Goal: Information Seeking & Learning: Compare options

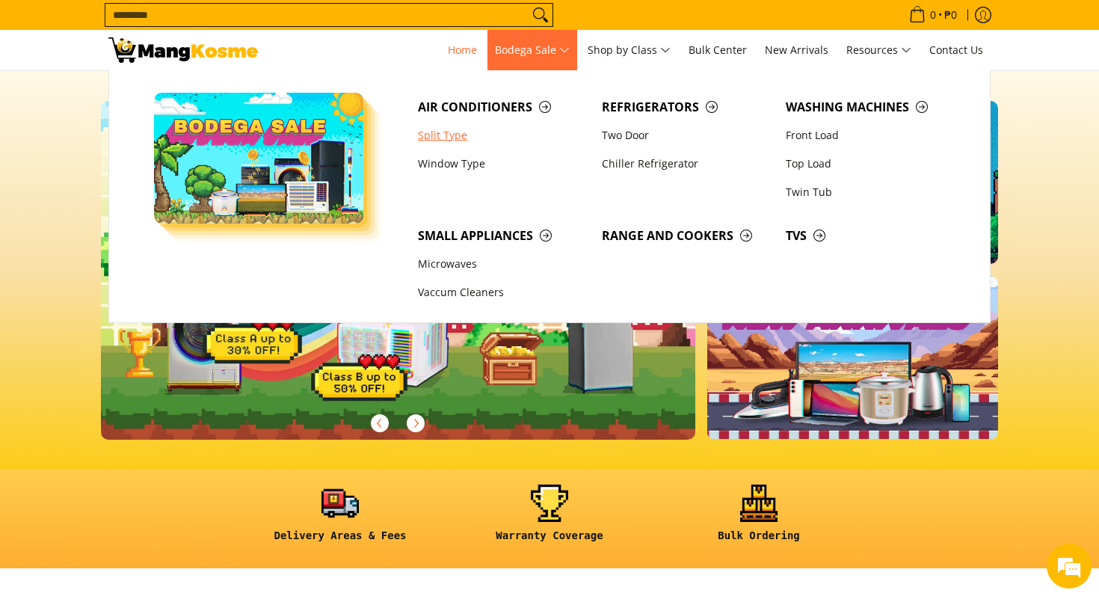
click at [458, 130] on link "Split Type" at bounding box center [503, 135] width 184 height 28
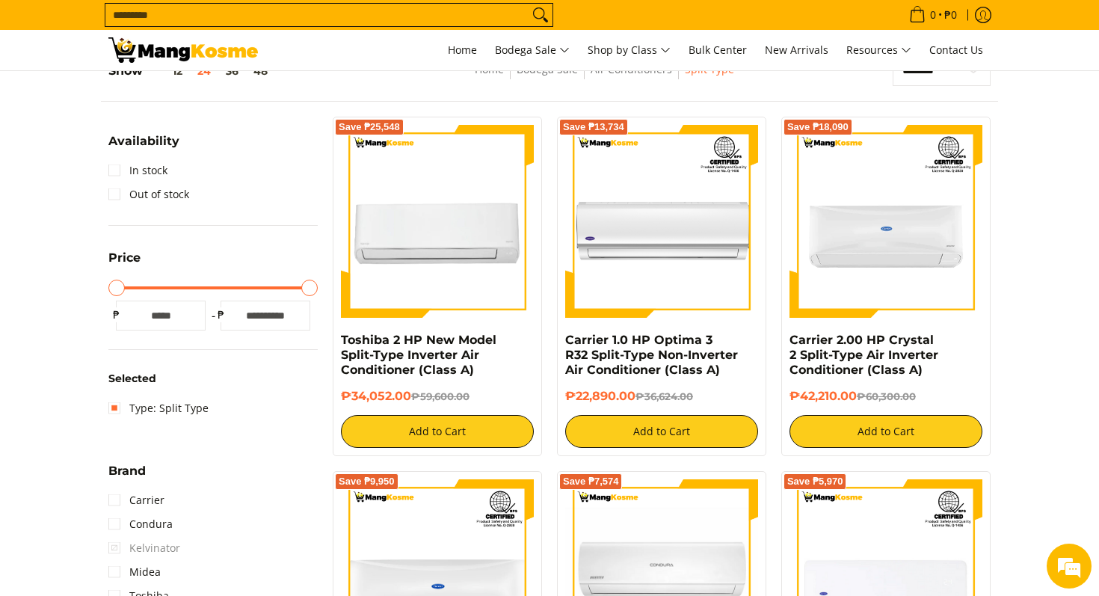
scroll to position [279, 0]
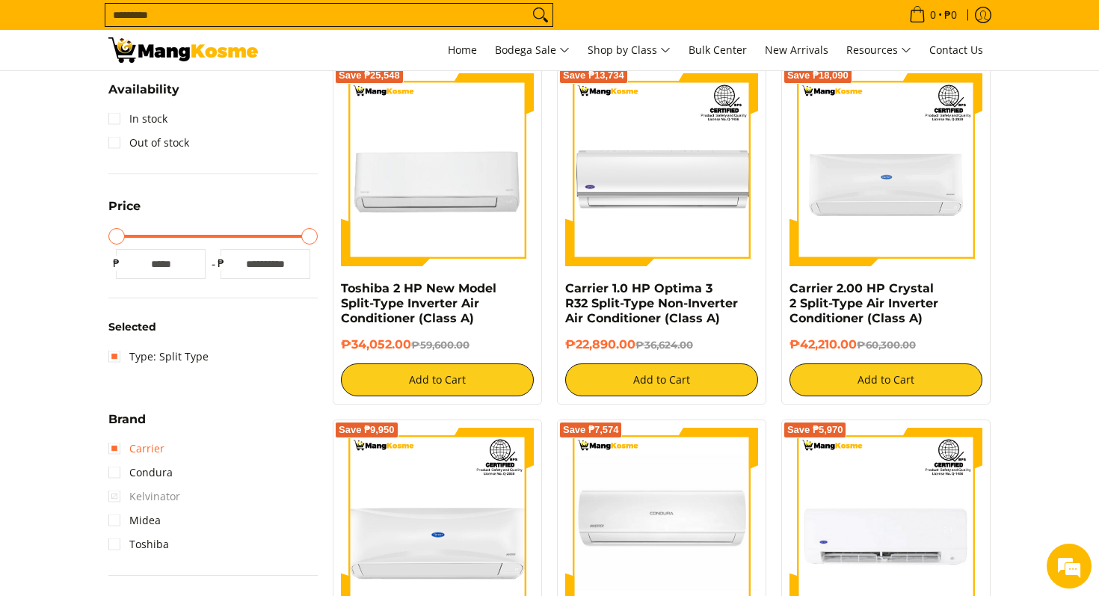
click at [119, 447] on link "Carrier" at bounding box center [136, 449] width 56 height 24
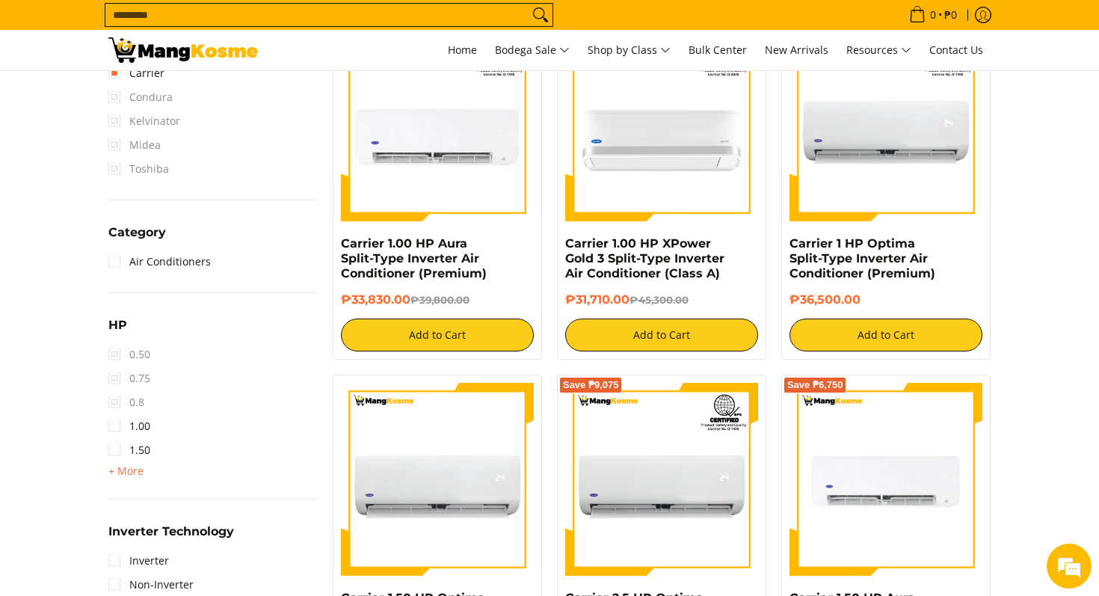
scroll to position [681, 0]
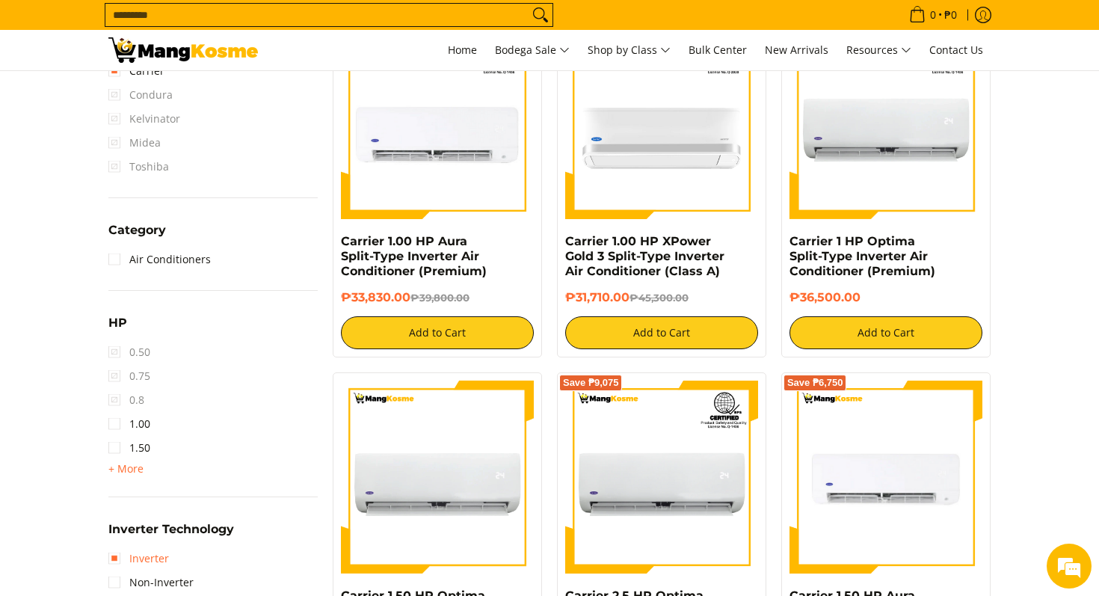
click at [117, 556] on link "Inverter" at bounding box center [138, 559] width 61 height 24
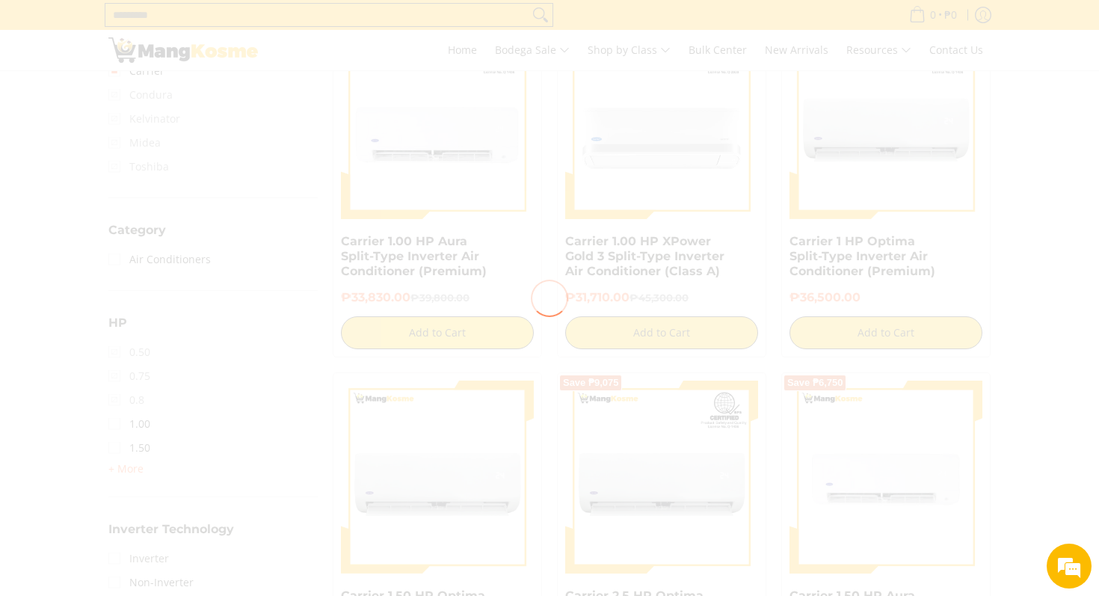
scroll to position [0, 0]
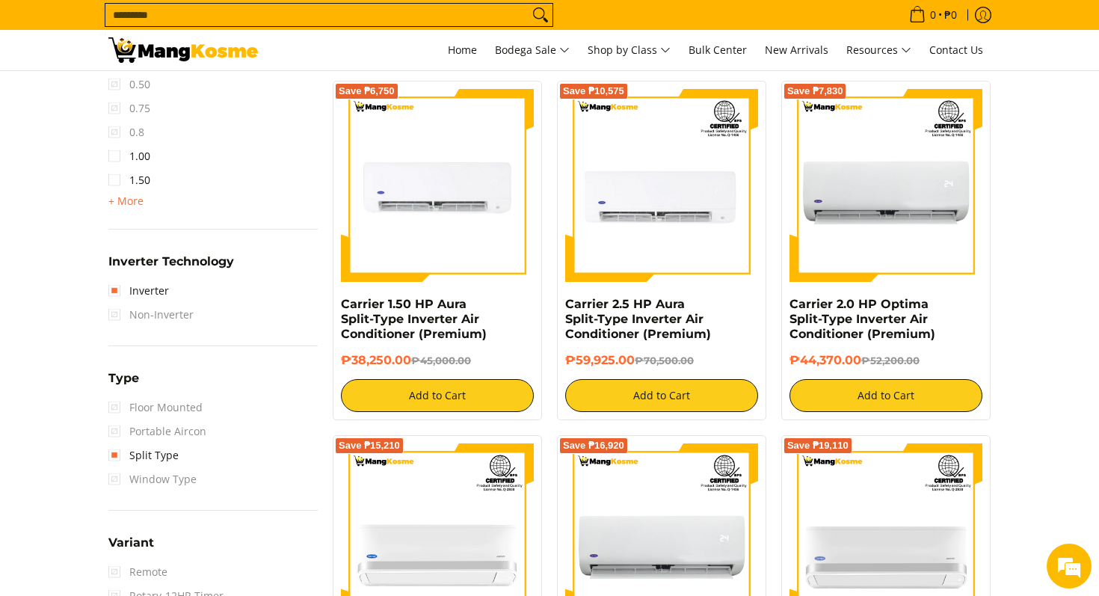
scroll to position [978, 0]
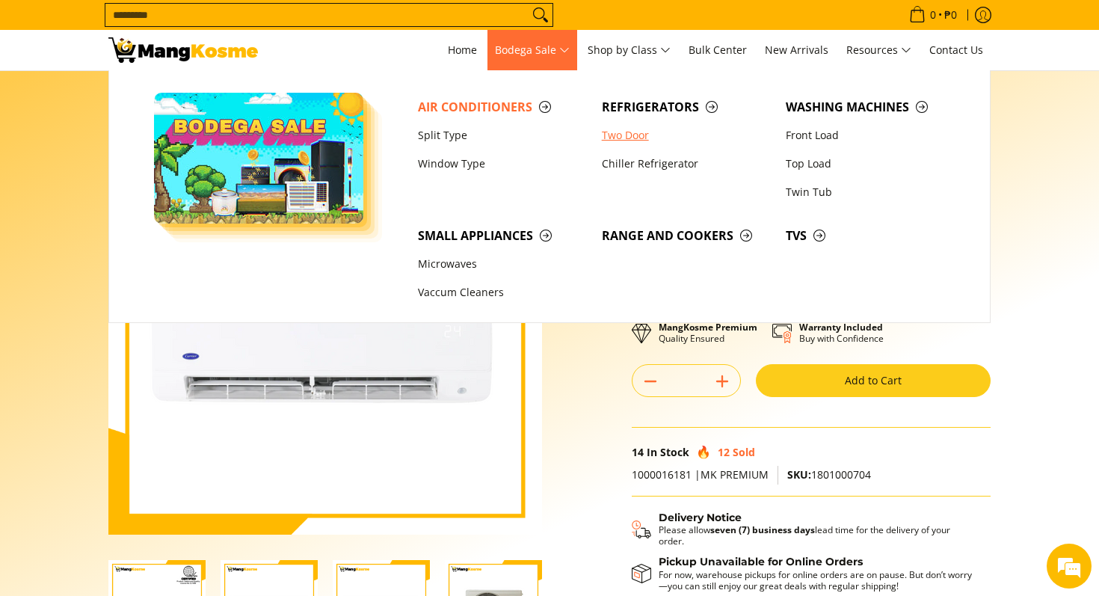
click at [633, 132] on link "Two Door" at bounding box center [687, 135] width 184 height 28
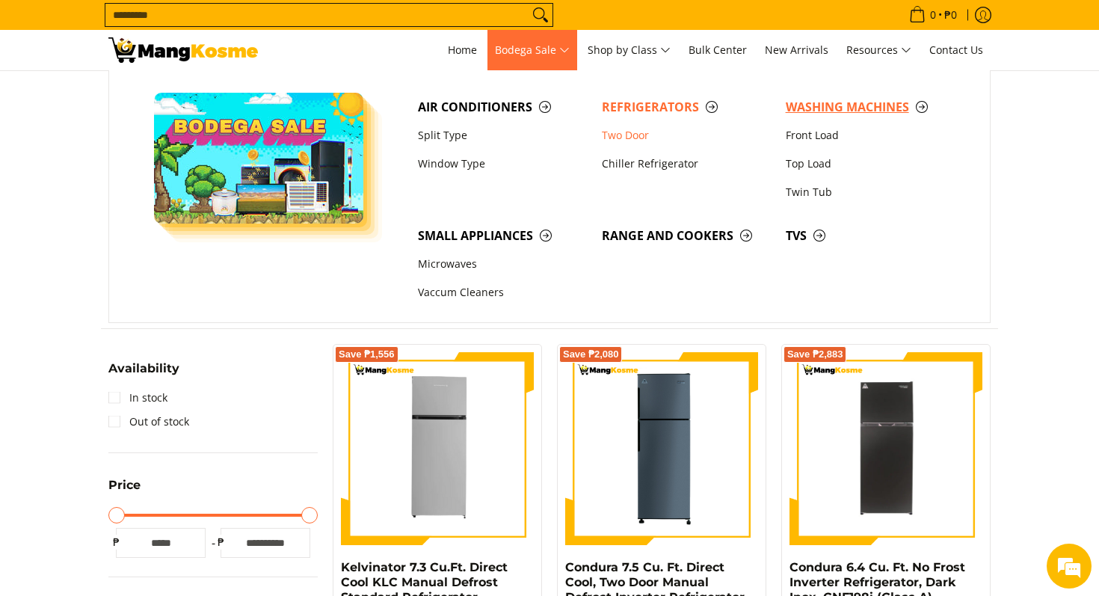
click at [845, 108] on span "Washing Machines" at bounding box center [870, 107] width 169 height 19
